Goal: Task Accomplishment & Management: Manage account settings

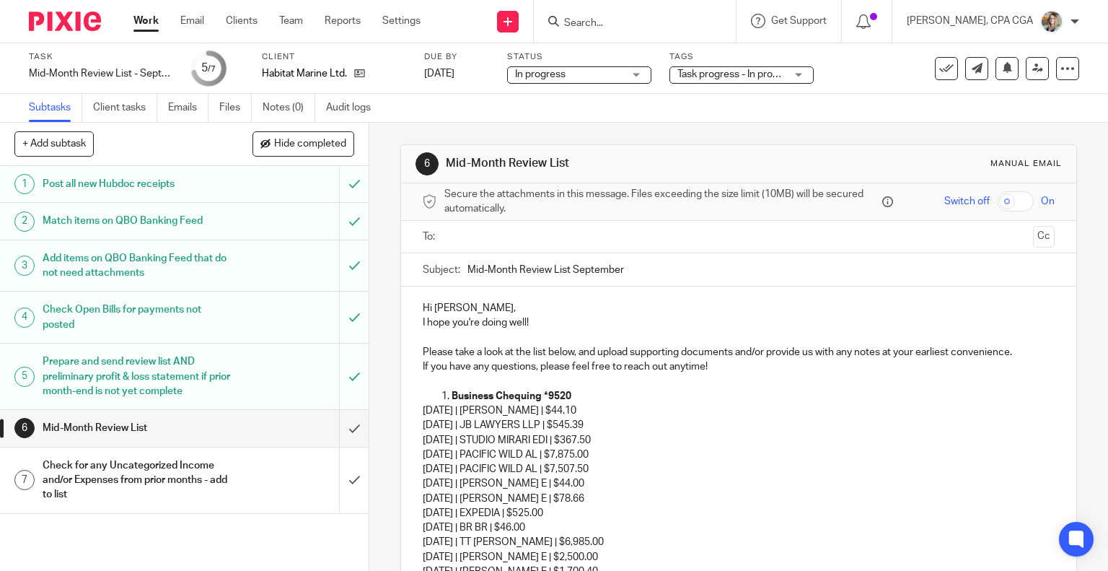
click at [502, 233] on input "text" at bounding box center [738, 237] width 578 height 17
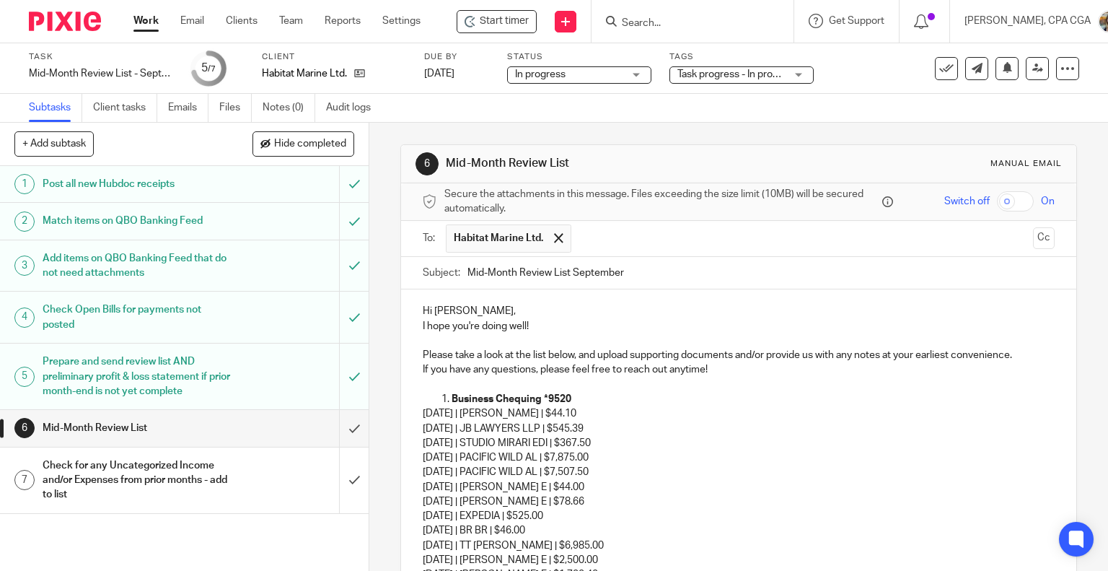
click at [506, 311] on p "Hi Karen," at bounding box center [739, 311] width 633 height 14
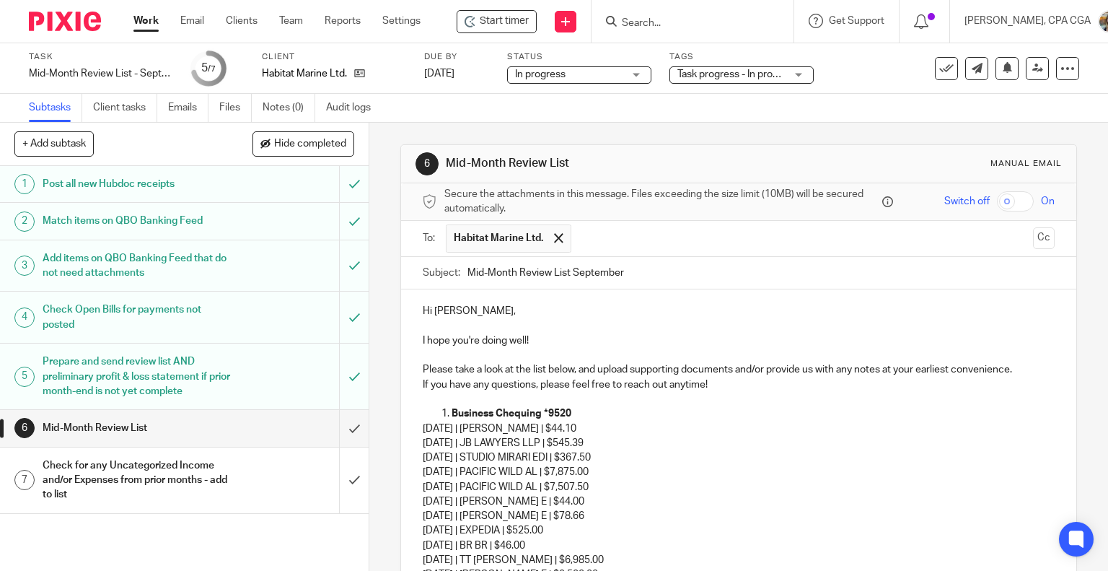
click at [531, 335] on p "I hope you're doing well!" at bounding box center [739, 340] width 633 height 14
click at [1030, 369] on p "Please take a look at the list below, and upload supporting documents and/or pr…" at bounding box center [739, 369] width 633 height 14
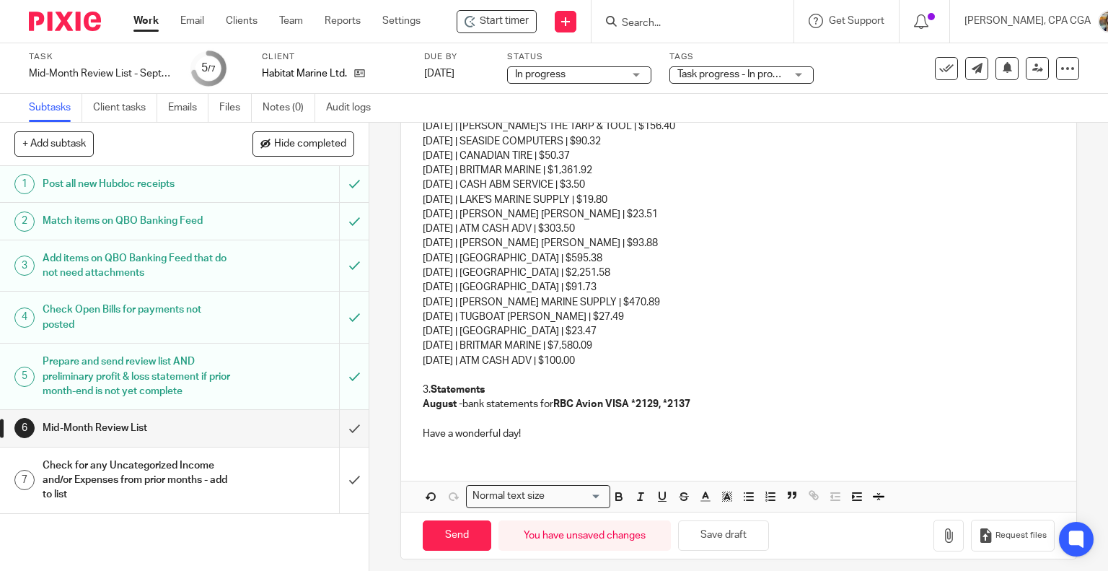
scroll to position [2225, 0]
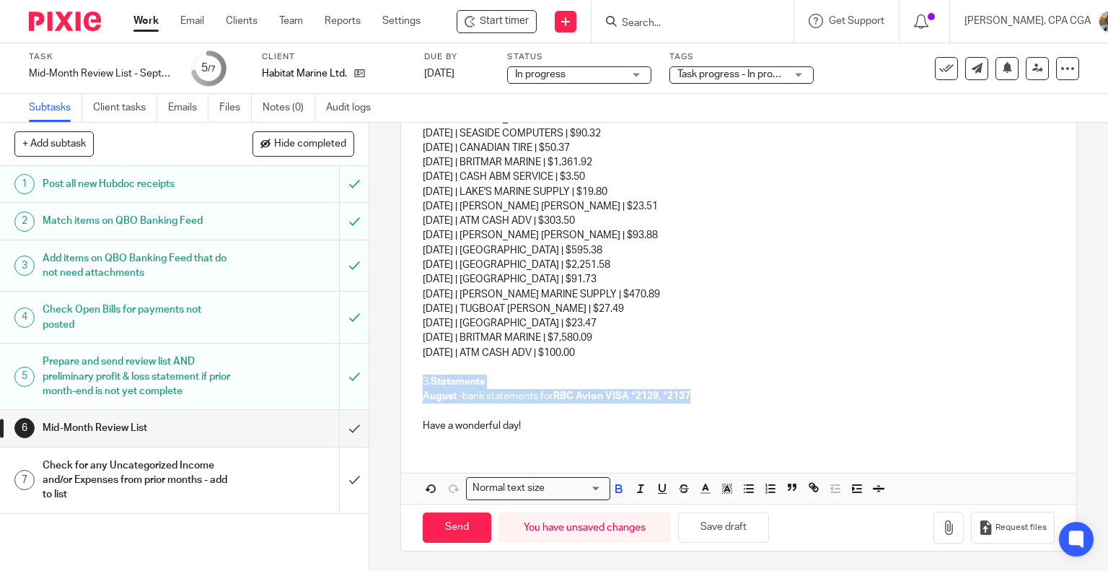
drag, startPoint x: 705, startPoint y: 393, endPoint x: 415, endPoint y: 379, distance: 290.3
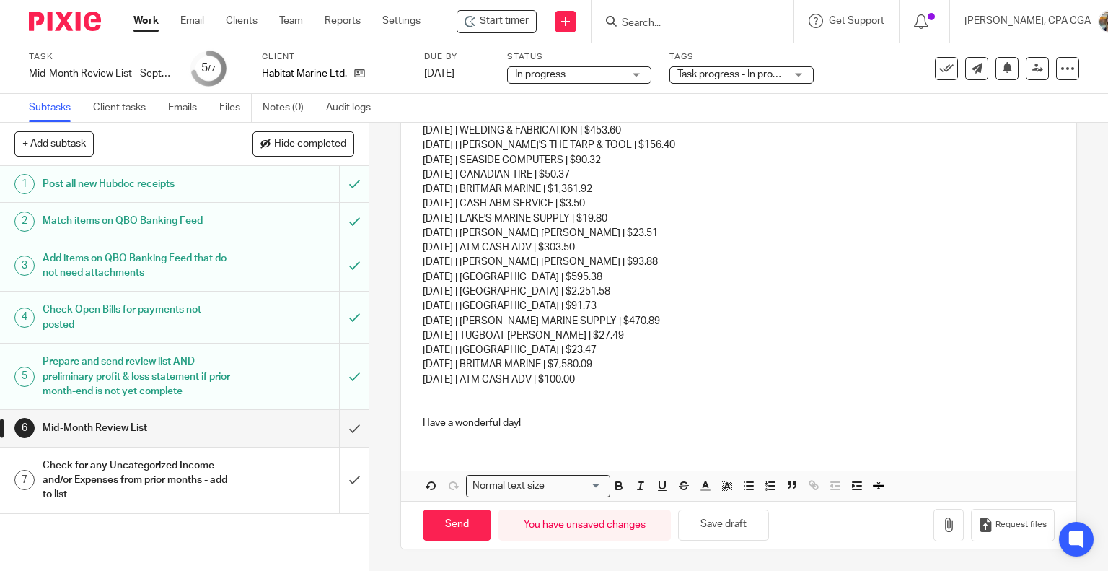
scroll to position [2069, 0]
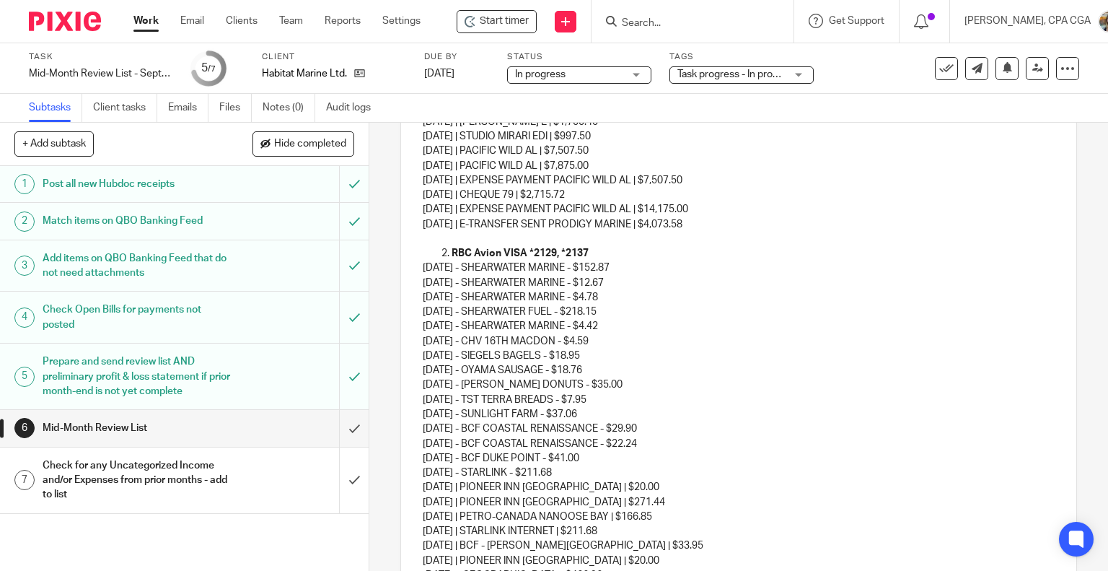
scroll to position [49, 0]
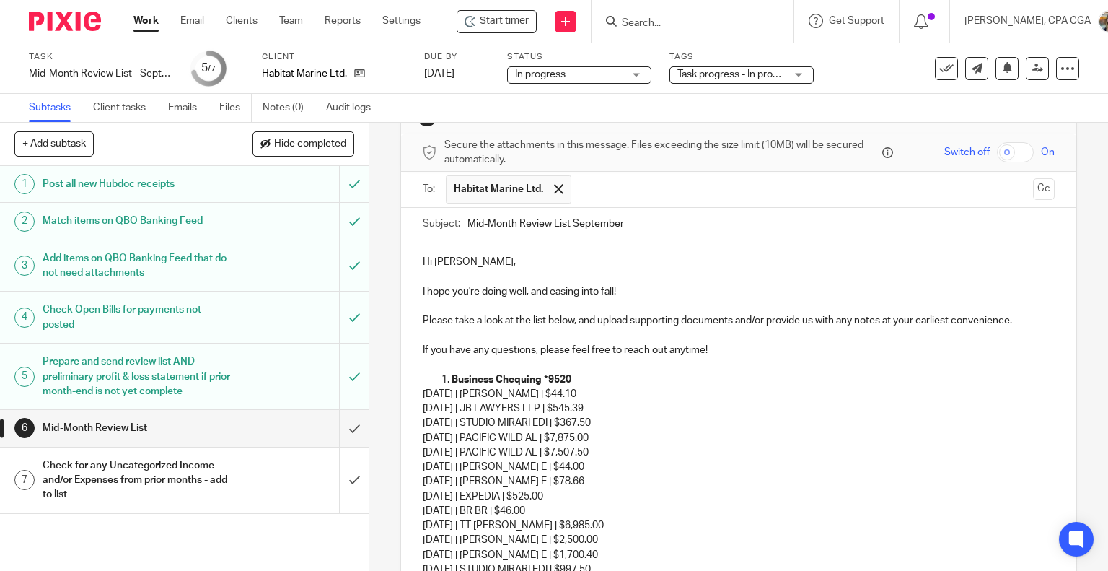
click at [452, 377] on strong "Business Chequing *9520" at bounding box center [512, 379] width 120 height 10
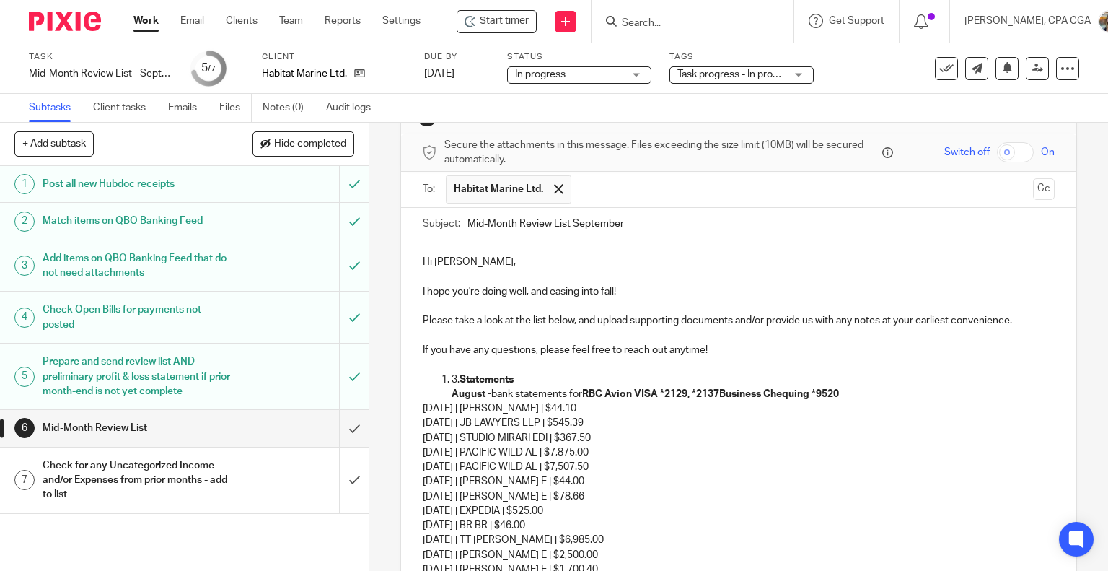
click at [460, 377] on strong "Statements" at bounding box center [487, 379] width 54 height 10
click at [724, 389] on strong "RBC Avion VISA *2129, *2137Business Chequing *9520" at bounding box center [710, 394] width 257 height 10
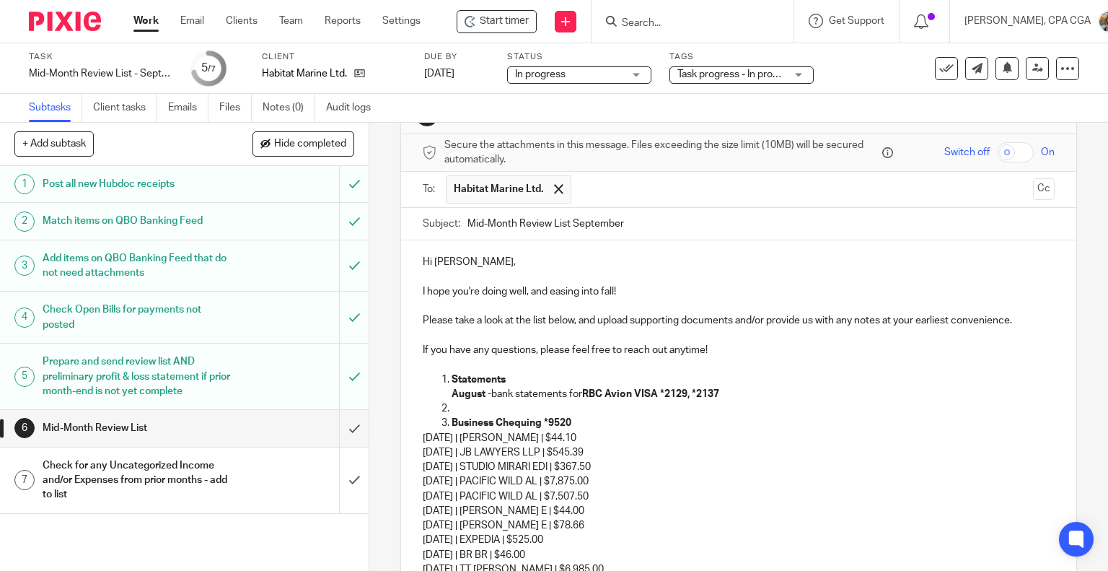
click at [452, 406] on p at bounding box center [754, 408] width 604 height 14
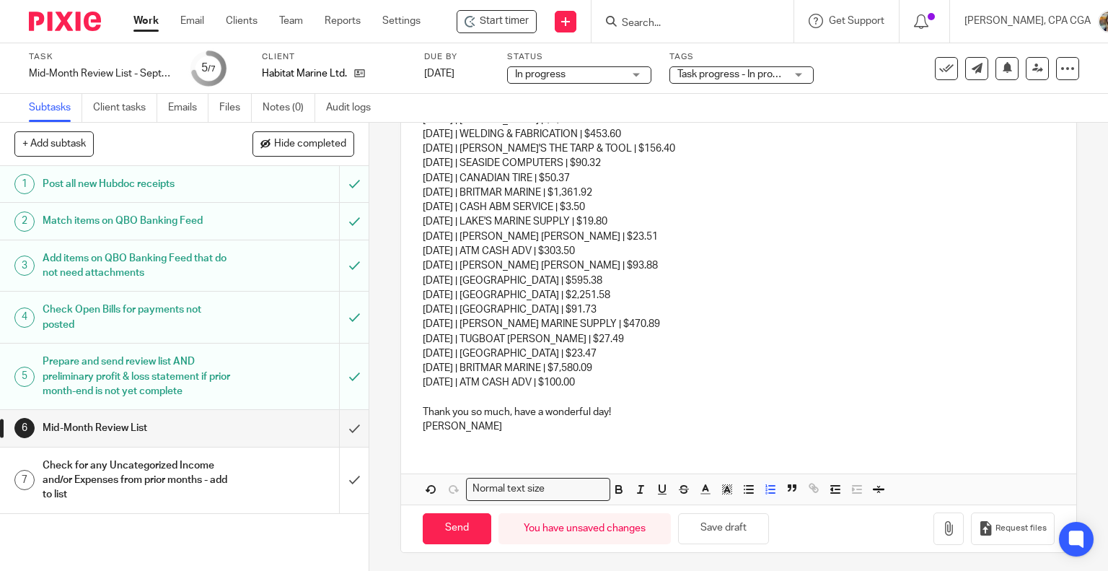
scroll to position [2239, 0]
click at [452, 525] on input "Send" at bounding box center [457, 527] width 69 height 31
type input "Sent"
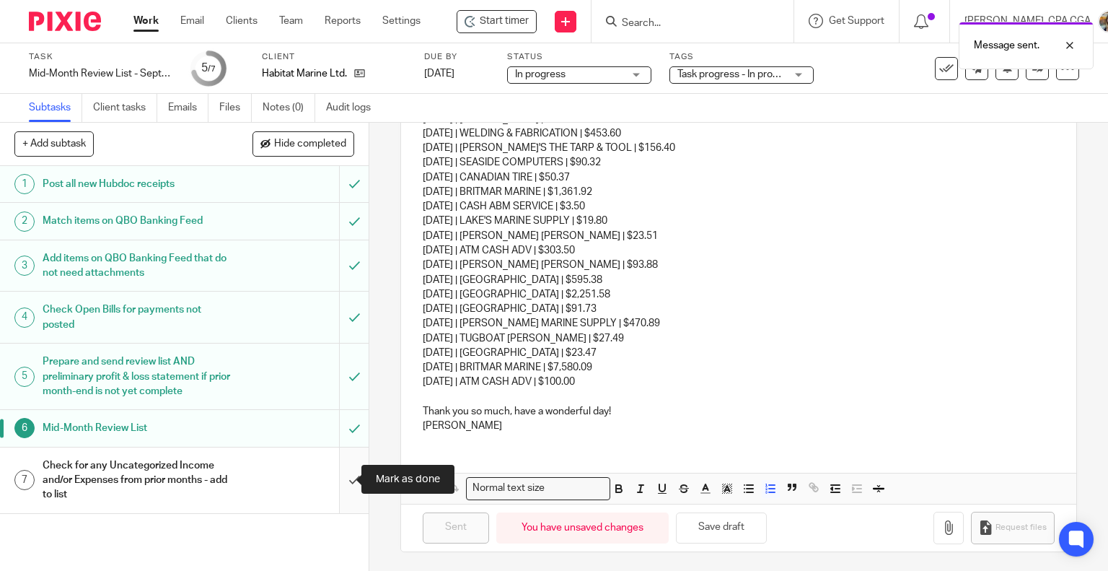
click at [341, 478] on input "submit" at bounding box center [184, 480] width 369 height 66
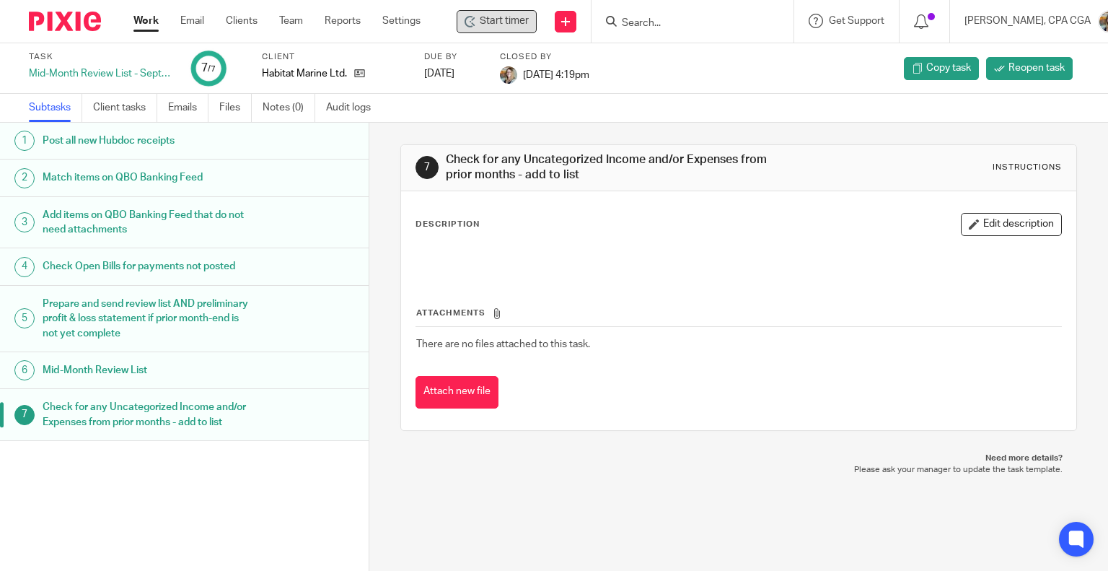
click at [482, 19] on span "Start timer" at bounding box center [504, 21] width 49 height 15
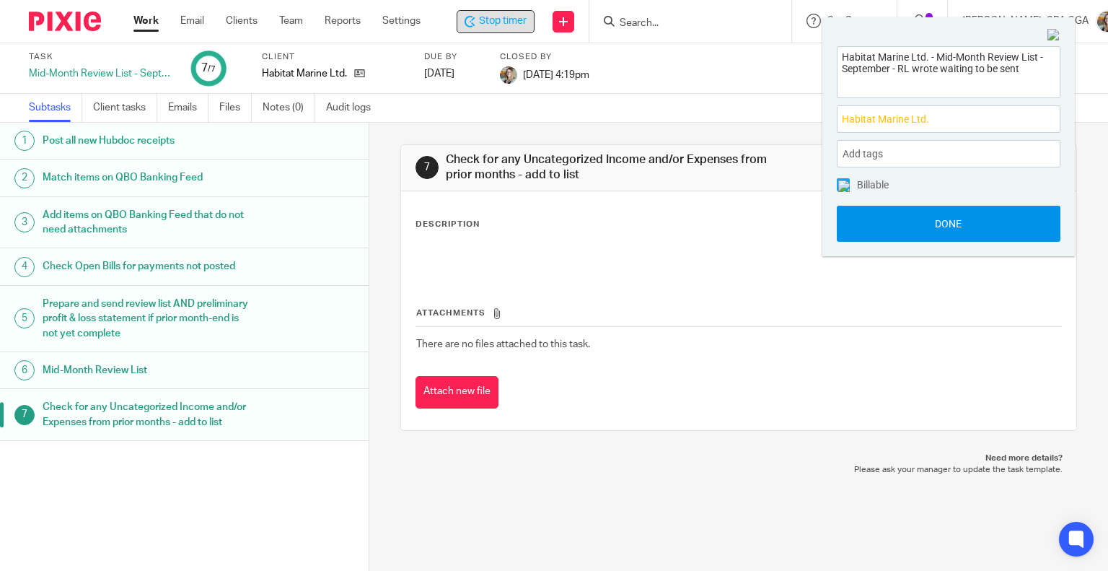
click at [909, 222] on button "Done" at bounding box center [949, 224] width 224 height 36
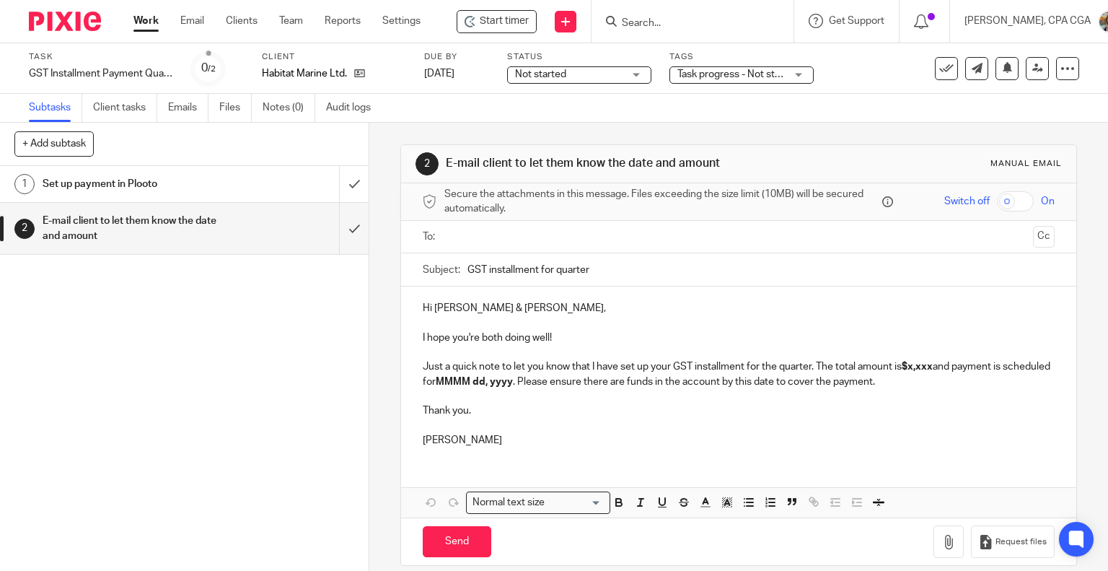
click at [680, 14] on form at bounding box center [697, 21] width 154 height 18
click at [661, 19] on input "Search" at bounding box center [685, 23] width 130 height 13
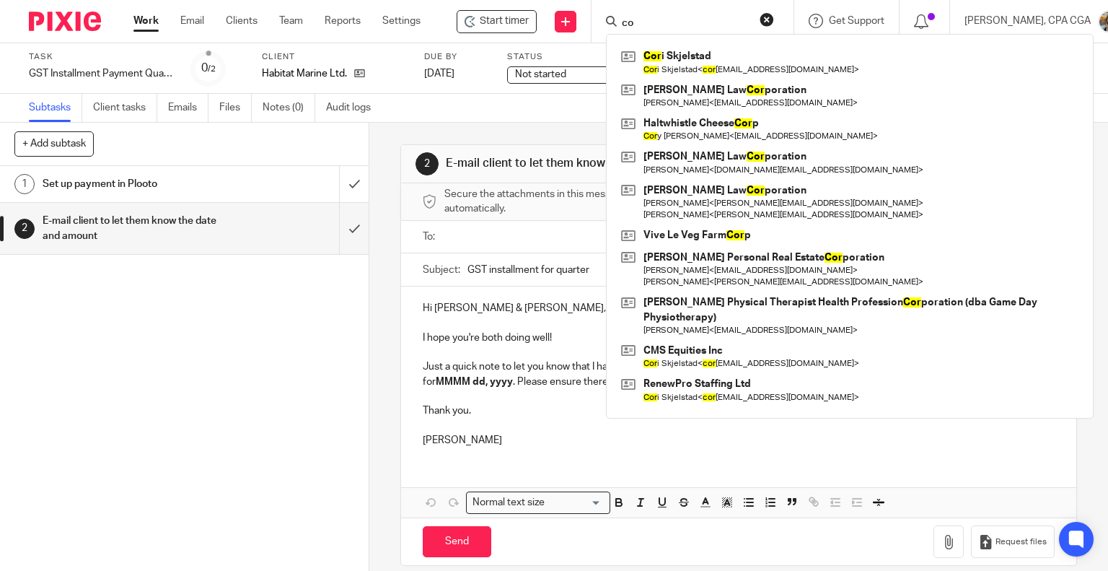
type input "c"
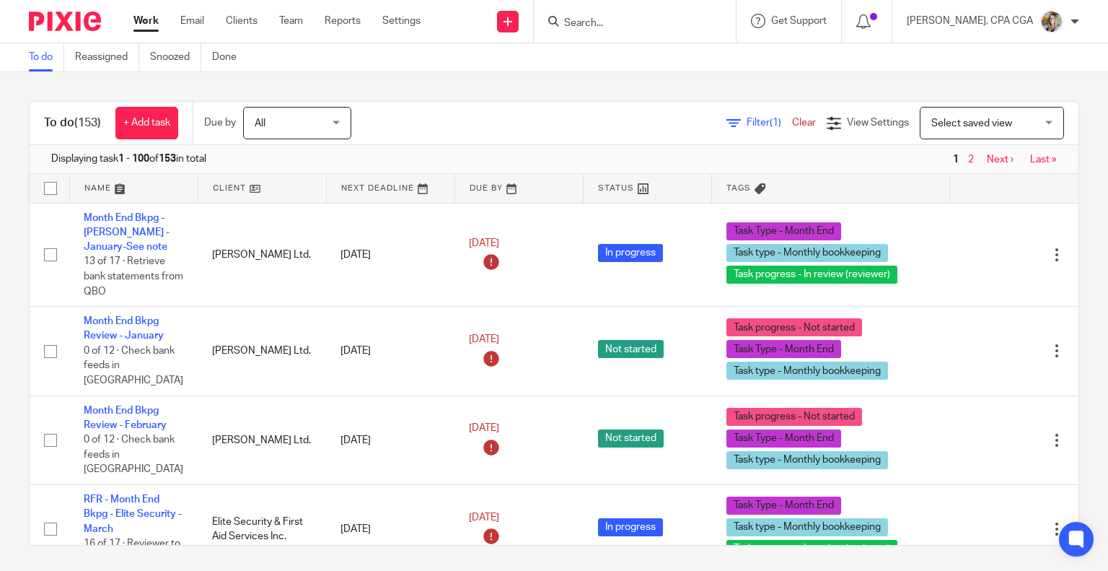
click at [104, 189] on link at bounding box center [134, 188] width 128 height 29
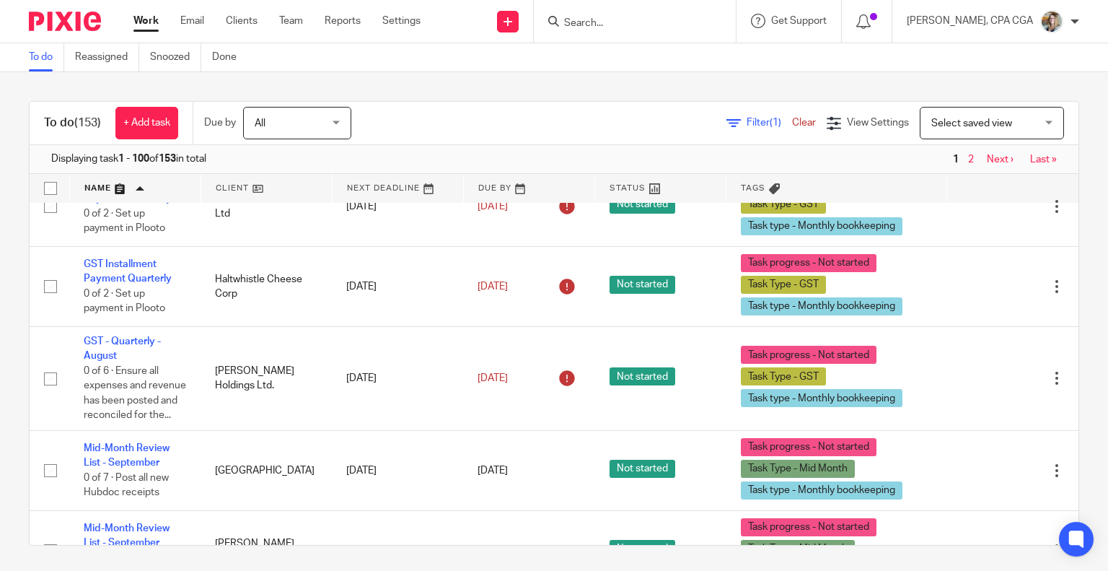
scroll to position [2453, 0]
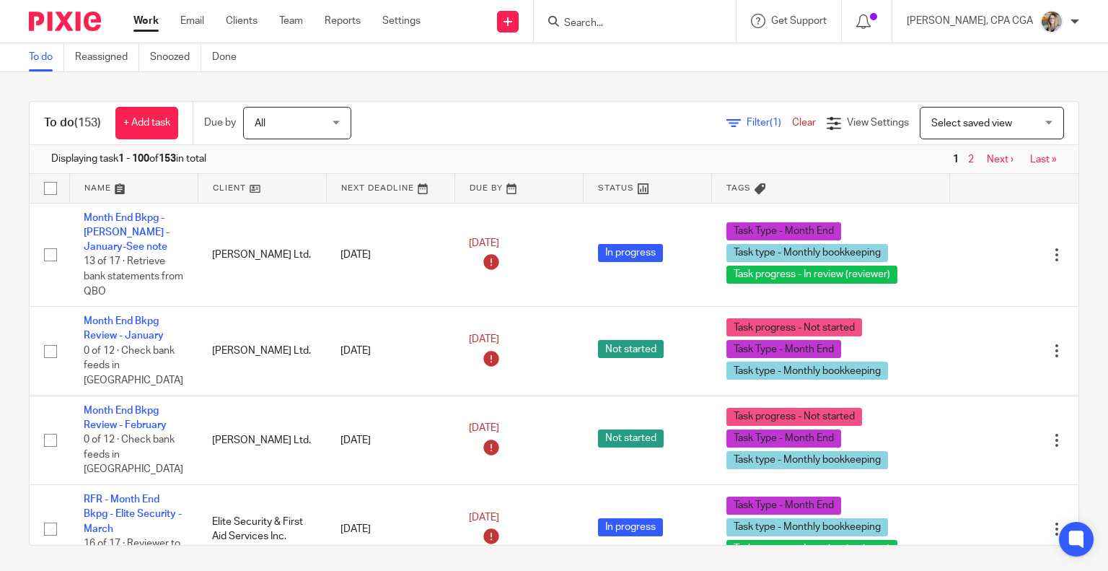
click at [605, 14] on form at bounding box center [640, 21] width 154 height 18
click at [606, 18] on input "Search" at bounding box center [628, 23] width 130 height 13
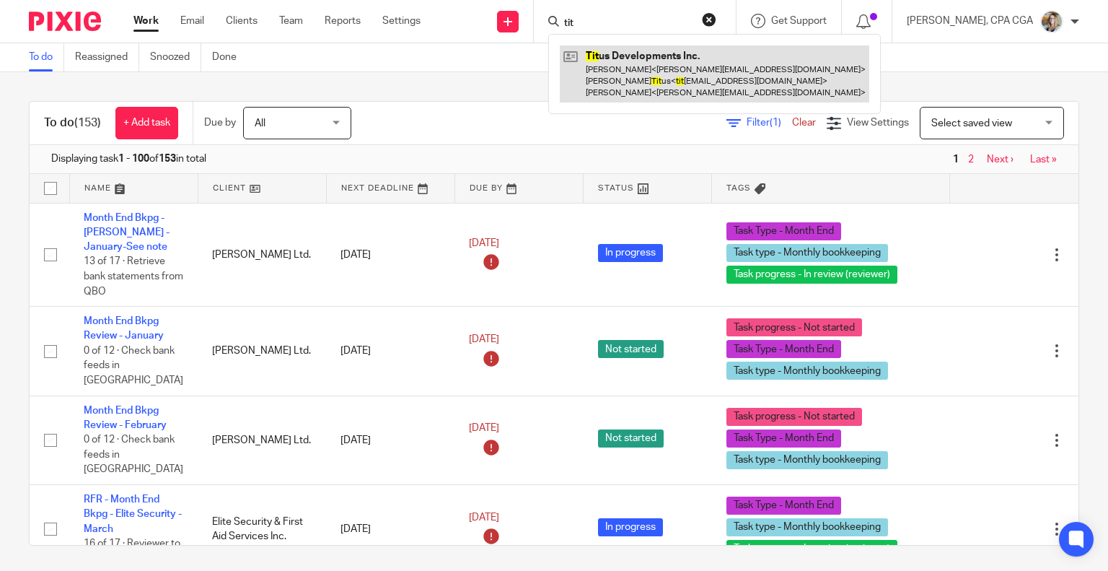
type input "tit"
click at [624, 76] on link at bounding box center [714, 73] width 309 height 57
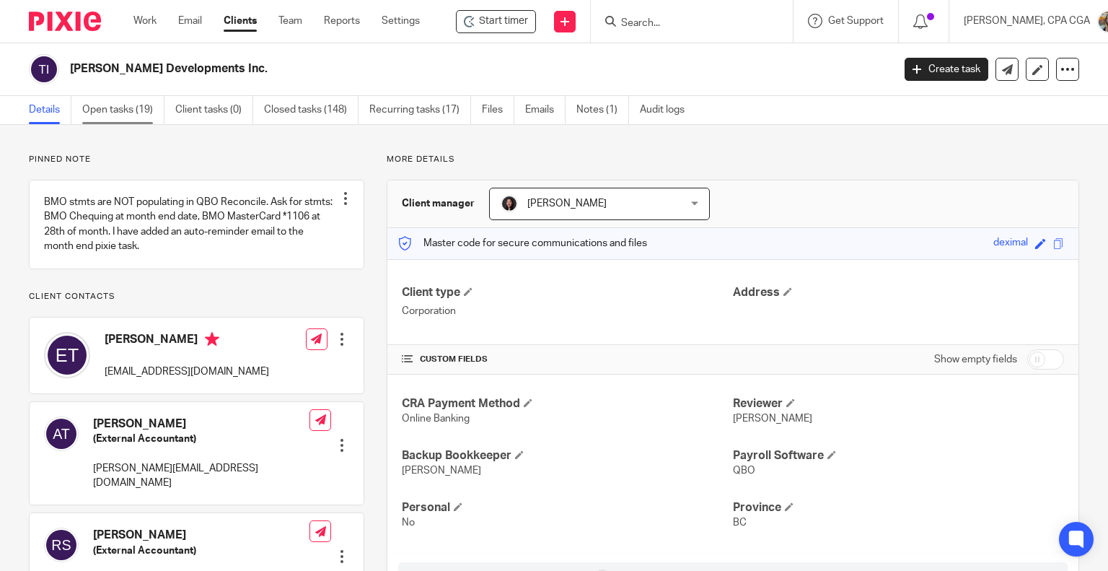
click at [118, 102] on link "Open tasks (19)" at bounding box center [123, 110] width 82 height 28
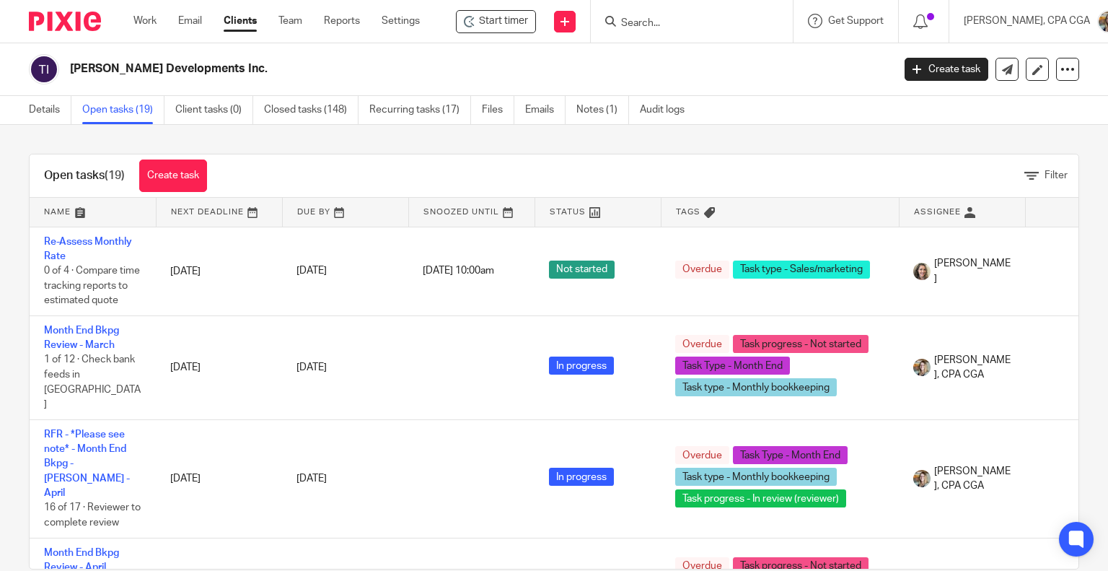
drag, startPoint x: 408, startPoint y: 215, endPoint x: 372, endPoint y: 218, distance: 36.2
click at [372, 218] on tr "Name Next Deadline Due By Snoozed Until Status Tags Assignee" at bounding box center [591, 212] width 1122 height 29
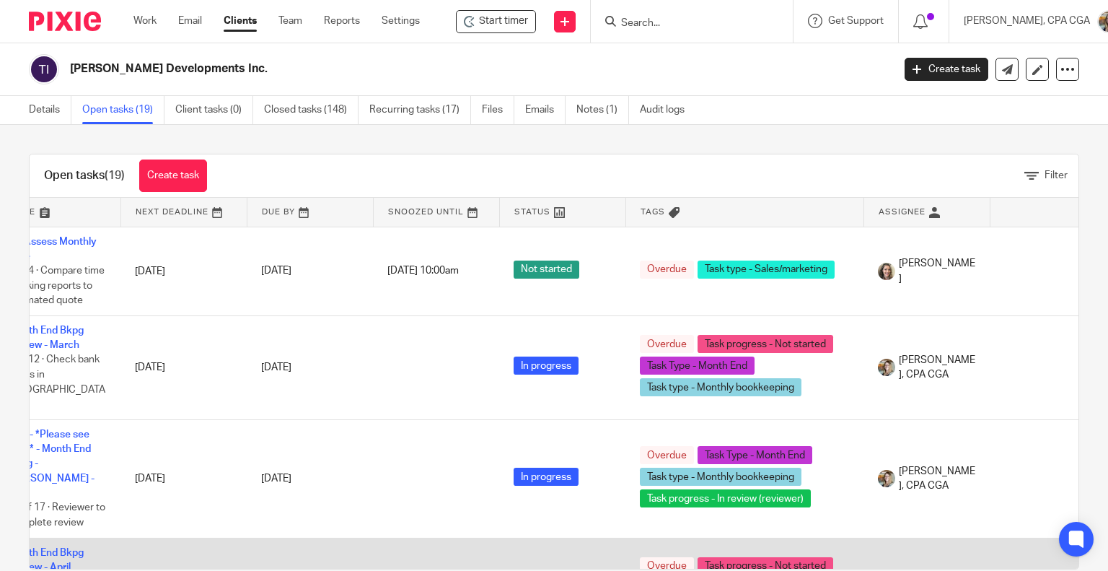
scroll to position [0, 38]
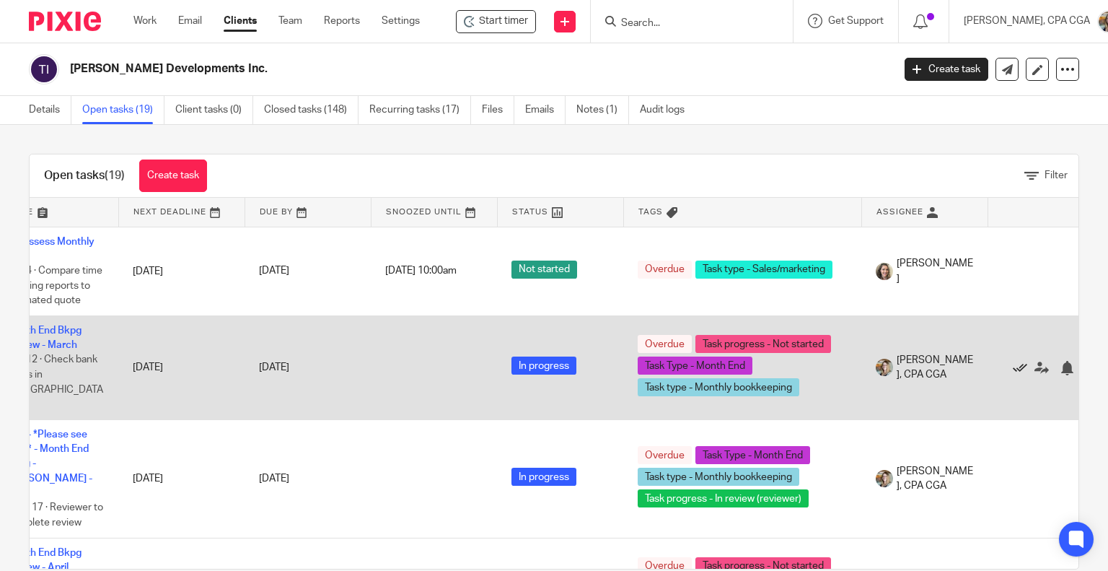
click at [1019, 361] on icon at bounding box center [1020, 368] width 14 height 14
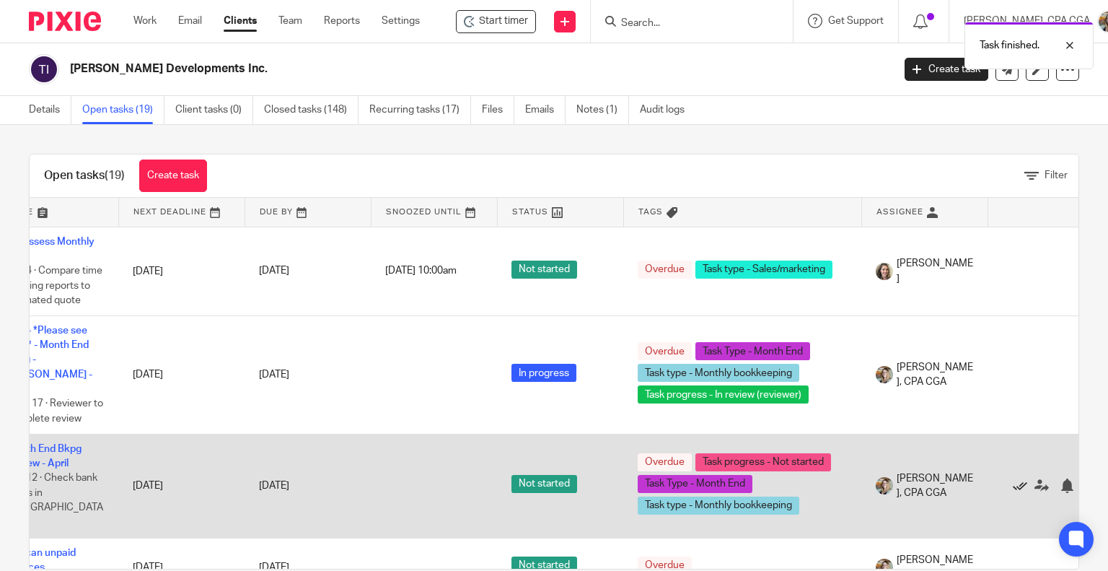
click at [1019, 478] on icon at bounding box center [1020, 485] width 14 height 14
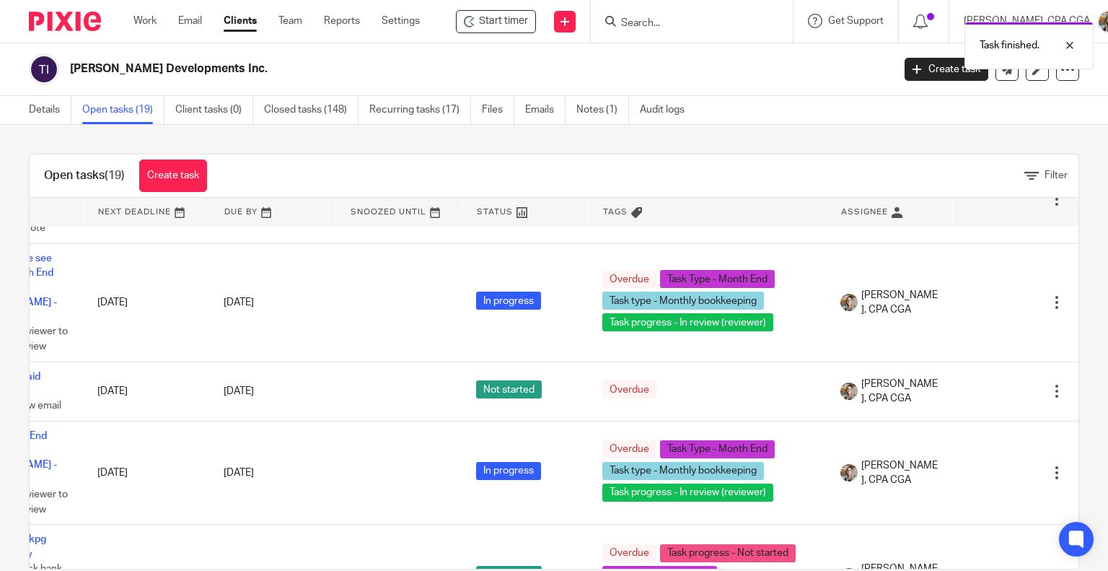
scroll to position [72, 82]
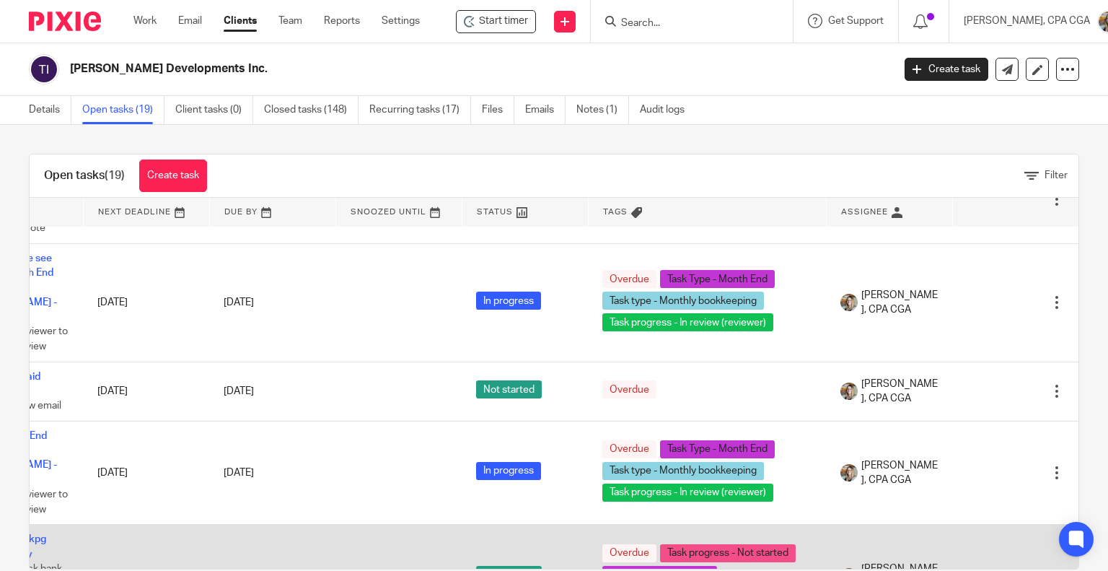
click at [980, 569] on icon at bounding box center [984, 576] width 14 height 14
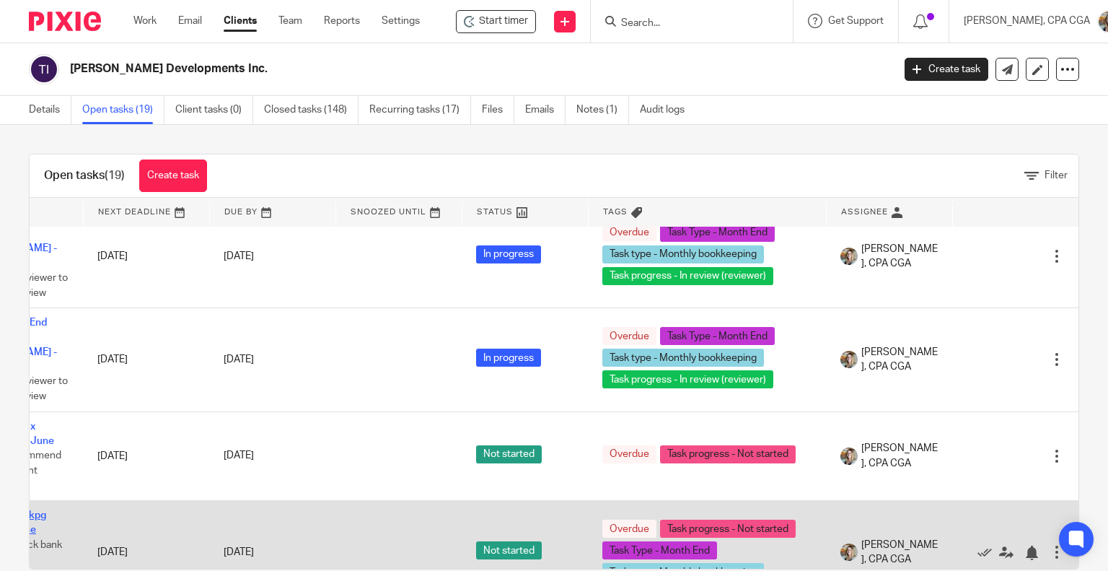
scroll to position [289, 107]
click at [977, 545] on icon at bounding box center [984, 552] width 14 height 14
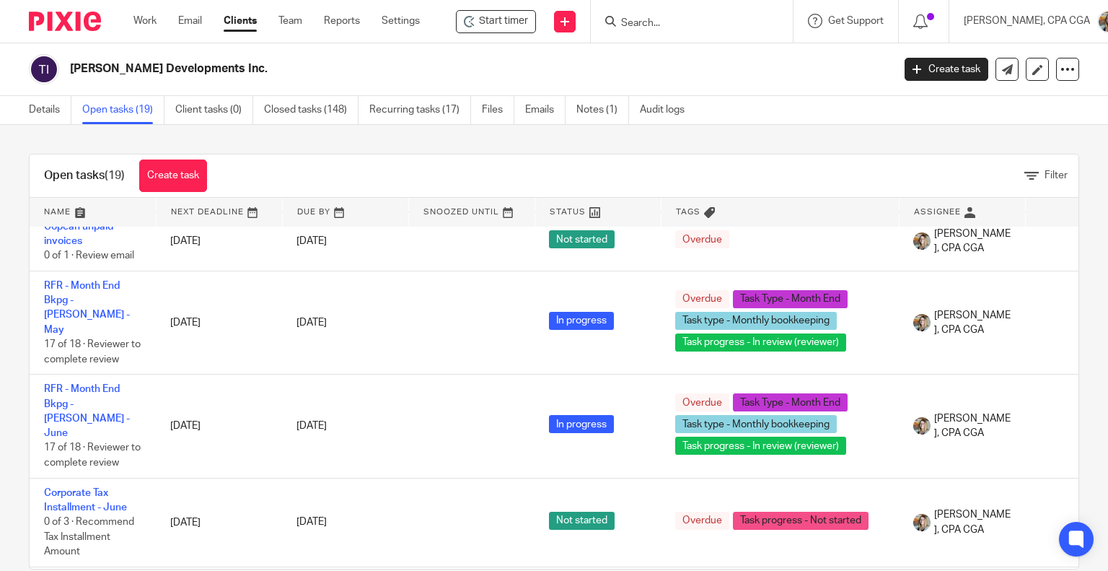
scroll to position [0, 0]
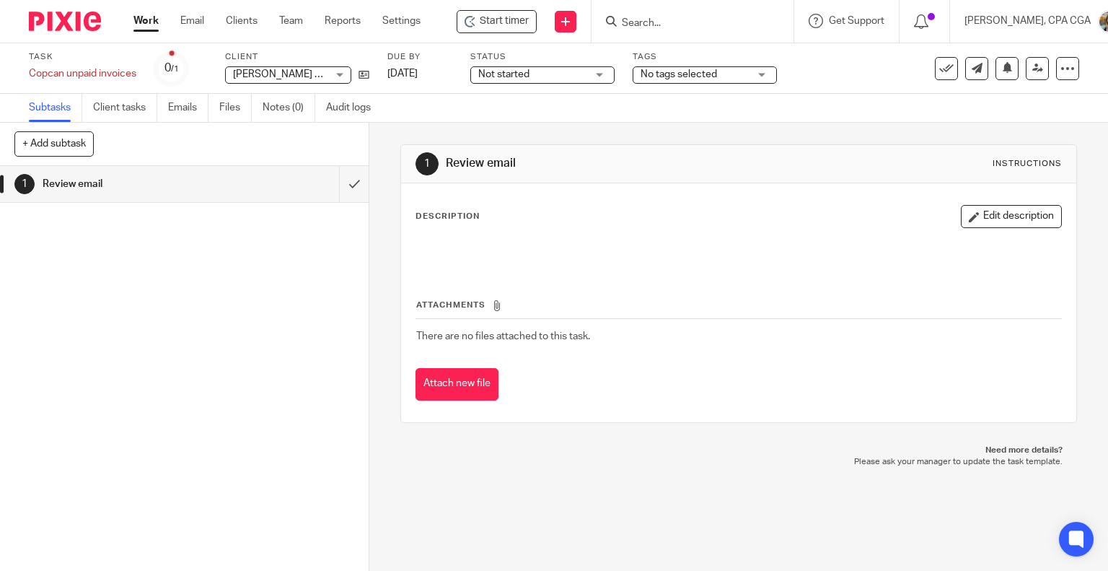
click at [70, 331] on div "1 Review email" at bounding box center [184, 368] width 369 height 405
